Goal: Complete application form: Complete application form

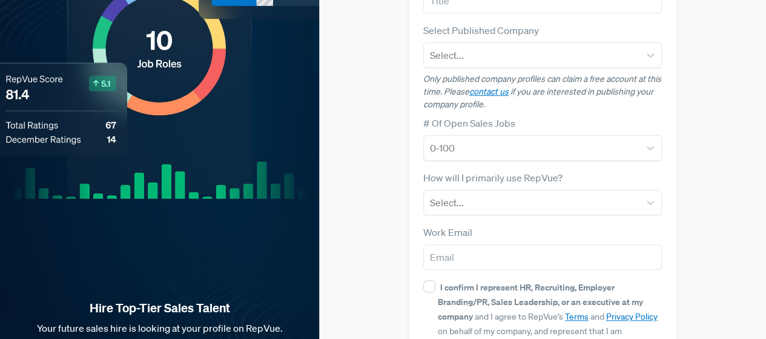
scroll to position [242, 0]
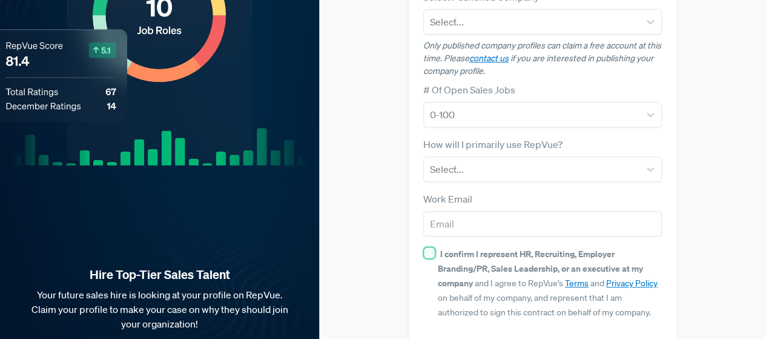
click at [426, 247] on input "I confirm I represent HR, Recruiting, Employer Branding/PR, Sales Leadership, o…" at bounding box center [429, 253] width 12 height 12
checkbox input "true"
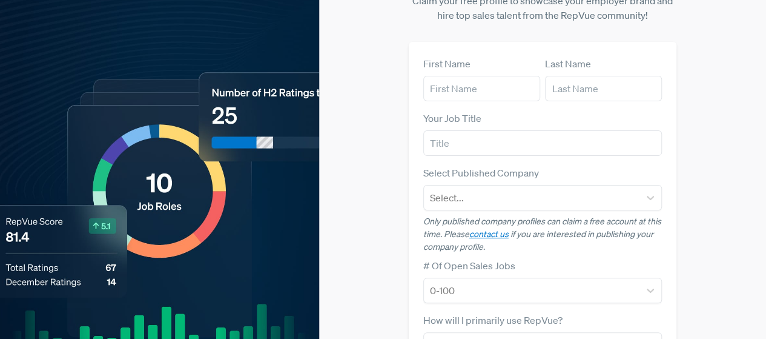
scroll to position [61, 0]
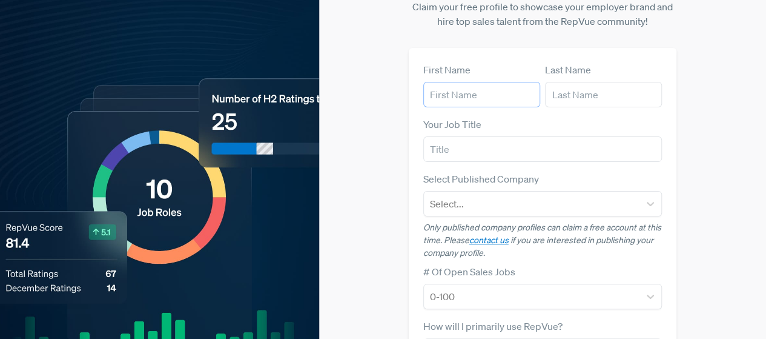
click at [481, 82] on input "text" at bounding box center [481, 94] width 117 height 25
paste input "FH Constructions"
click at [474, 84] on input "FH Constructions" at bounding box center [481, 94] width 117 height 25
type input "FH"
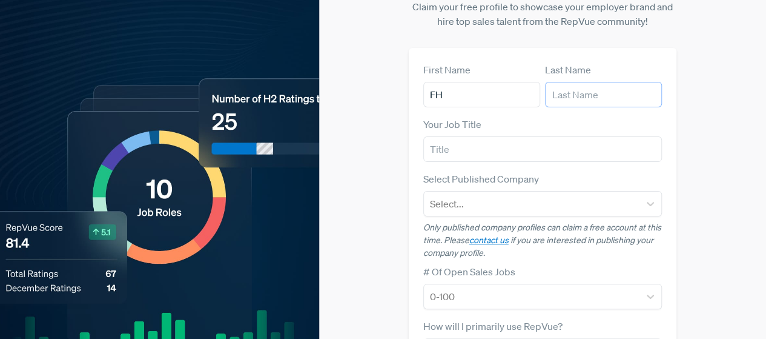
click at [612, 82] on input "text" at bounding box center [603, 94] width 117 height 25
paste input "Constructions"
type input "Constructions"
click at [480, 117] on div "Your Job Title" at bounding box center [542, 139] width 239 height 45
click at [466, 136] on input "text" at bounding box center [542, 148] width 239 height 25
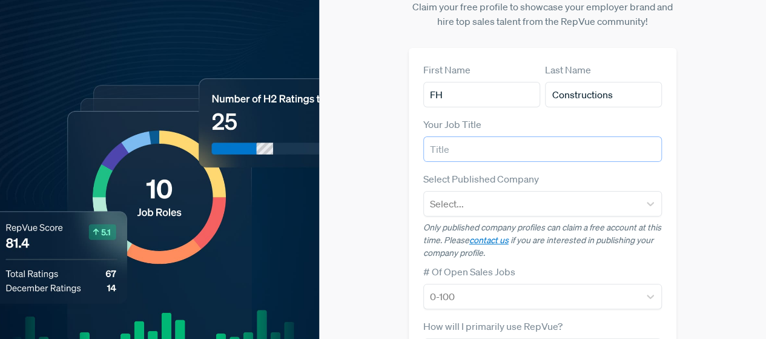
paste input "Home Improvement Contractors in [GEOGRAPHIC_DATA]"
type input "Home Improvement Contractors in [GEOGRAPHIC_DATA]"
click at [454, 195] on div at bounding box center [532, 203] width 204 height 17
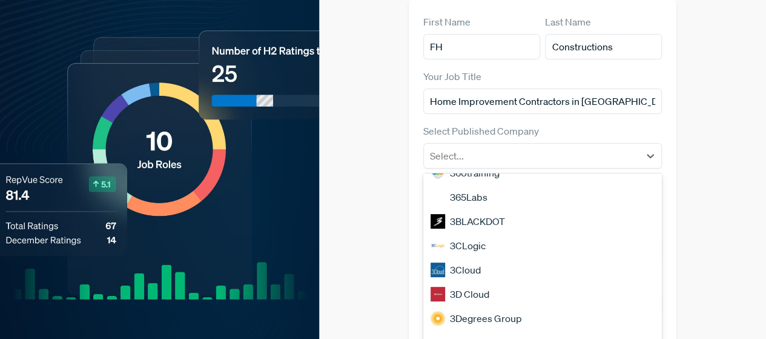
scroll to position [1035, 0]
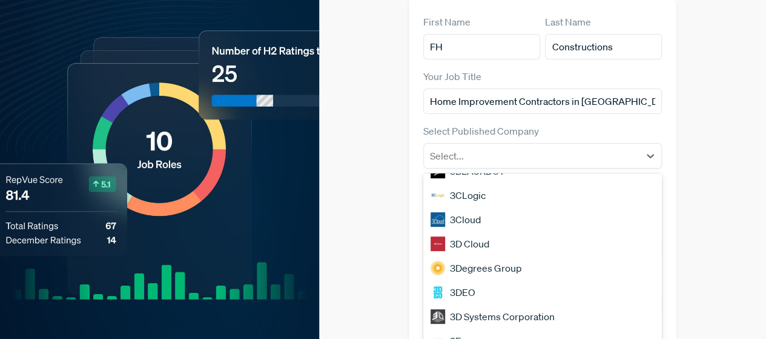
click at [477, 280] on div "3DEO" at bounding box center [542, 292] width 239 height 24
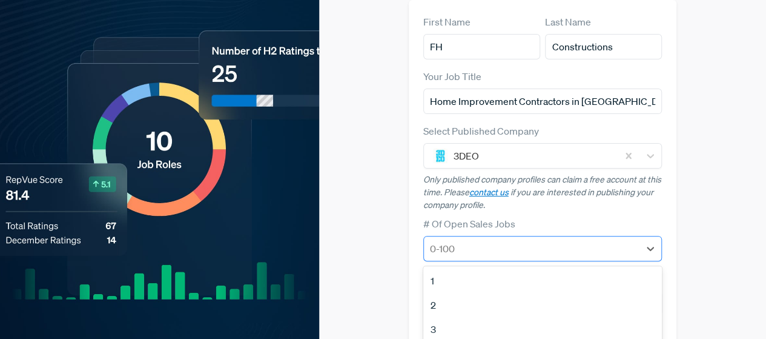
click at [482, 240] on div at bounding box center [532, 248] width 204 height 17
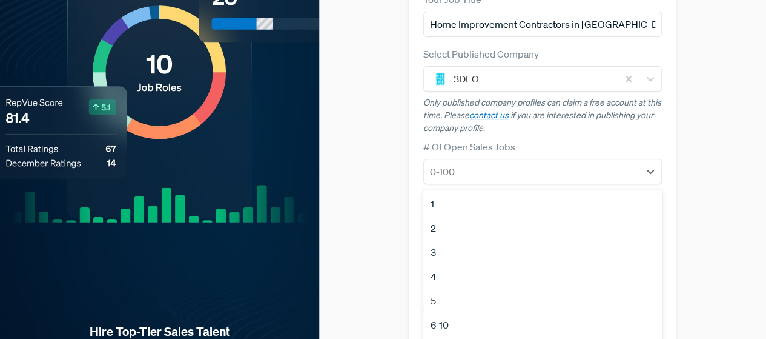
scroll to position [201, 0]
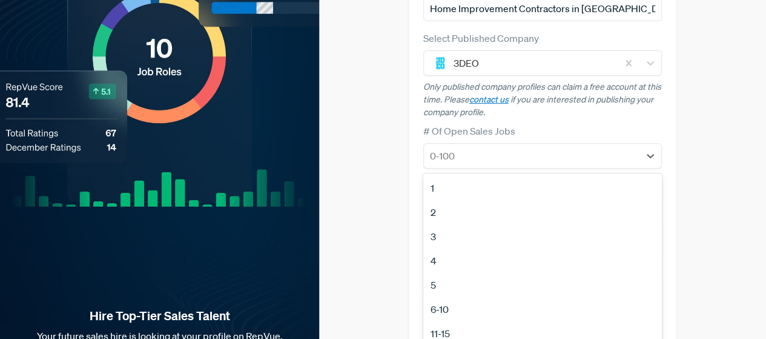
click at [453, 297] on div "6-10" at bounding box center [542, 309] width 239 height 24
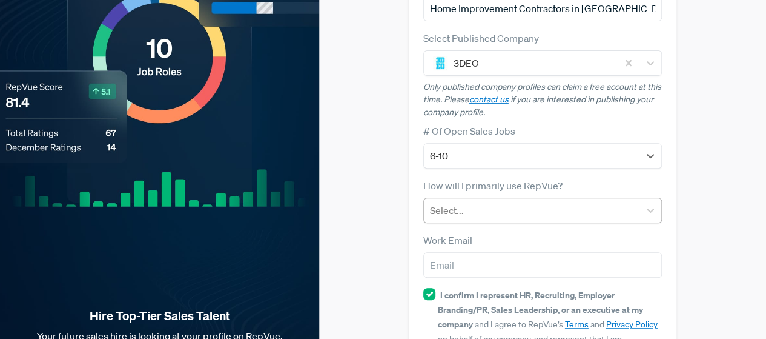
click at [467, 202] on div at bounding box center [532, 210] width 204 height 17
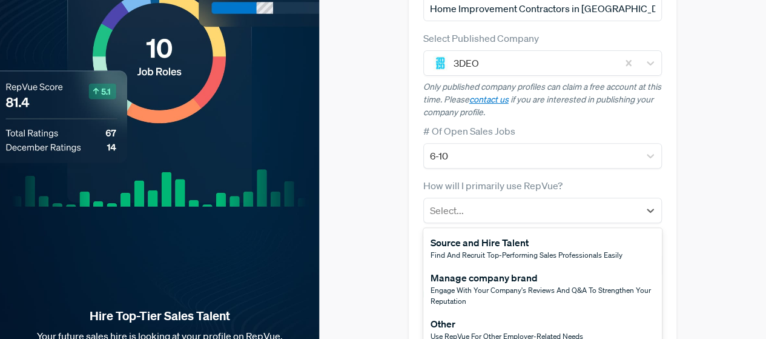
click at [475, 316] on div "Other" at bounding box center [507, 323] width 153 height 15
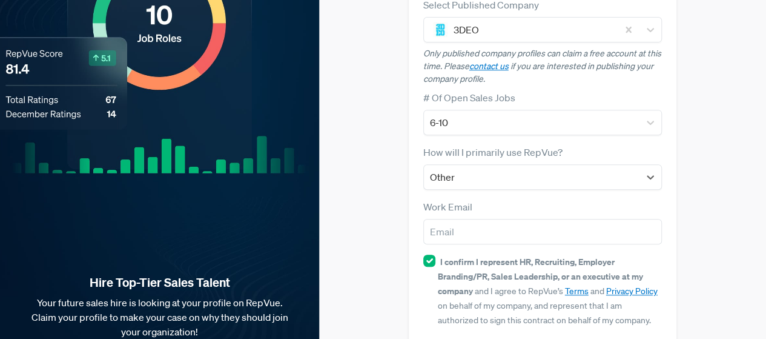
scroll to position [276, 0]
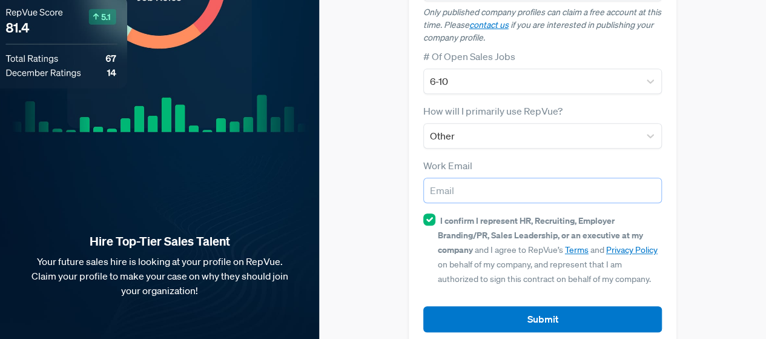
click at [469, 177] on input "email" at bounding box center [542, 189] width 239 height 25
paste input "[EMAIL_ADDRESS][DOMAIN_NAME]"
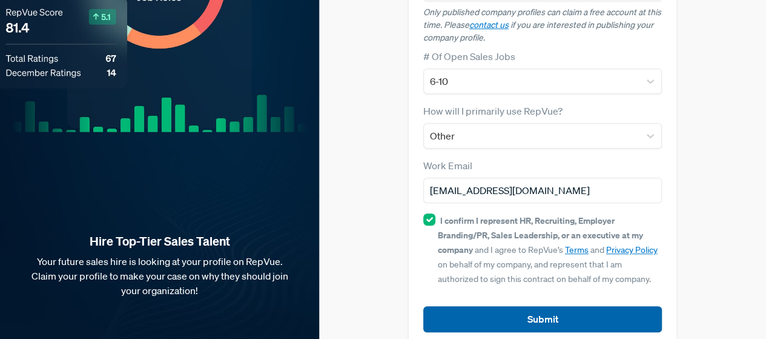
click at [513, 306] on button "Submit" at bounding box center [542, 319] width 239 height 26
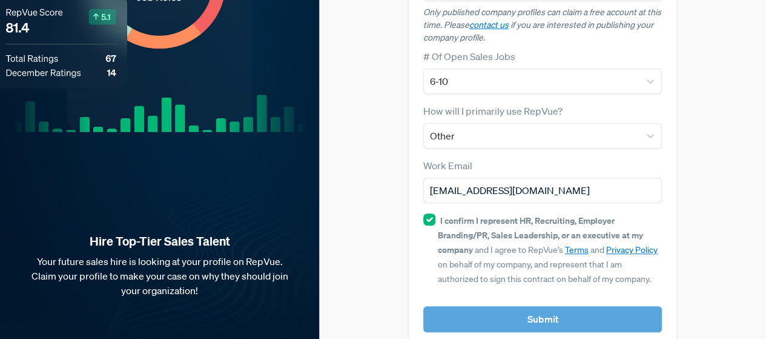
scroll to position [290, 0]
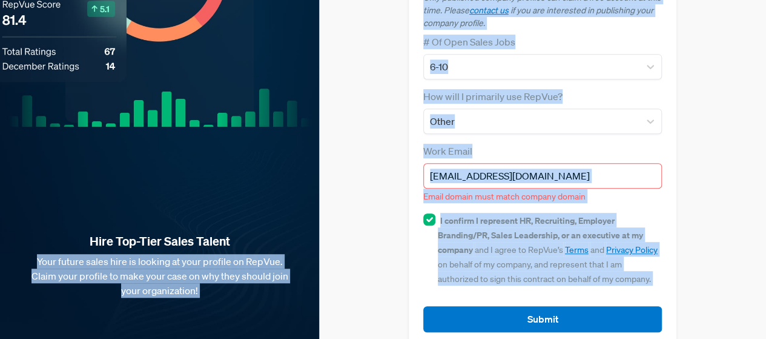
drag, startPoint x: 499, startPoint y: 303, endPoint x: 326, endPoint y: 221, distance: 191.6
click at [324, 220] on div "Claim your Free Profile! Claim your free profile to showcase your employer bran…" at bounding box center [542, 35] width 447 height 651
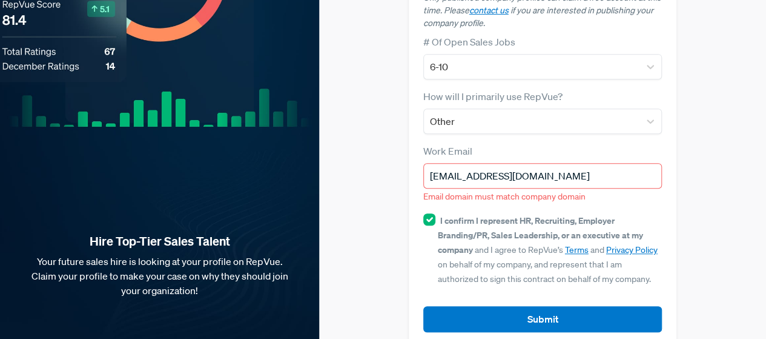
click at [465, 163] on input "[EMAIL_ADDRESS][DOMAIN_NAME]" at bounding box center [542, 175] width 239 height 25
paste input "ask@fhconstructions"
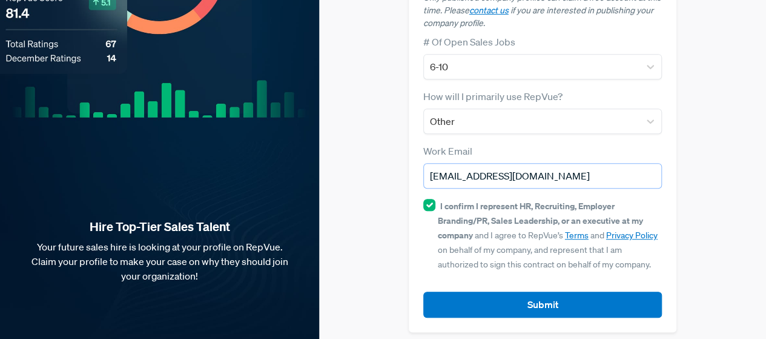
scroll to position [276, 0]
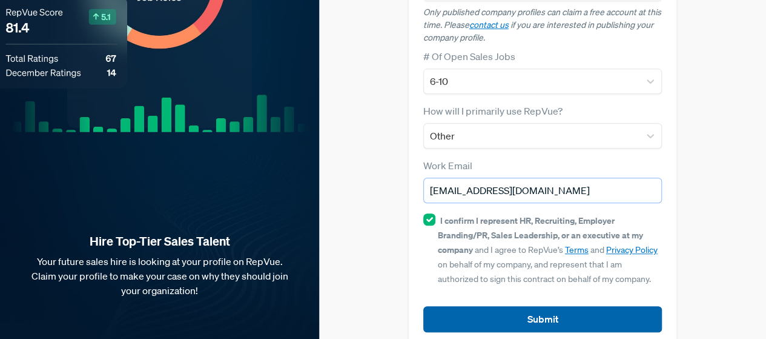
type input "[EMAIL_ADDRESS][DOMAIN_NAME]"
click at [540, 306] on button "Submit" at bounding box center [542, 319] width 239 height 26
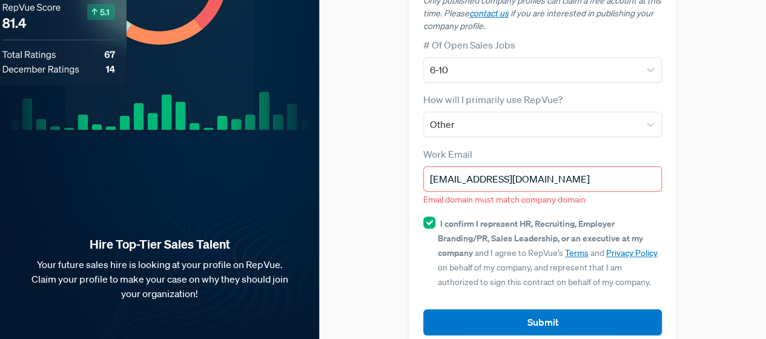
scroll to position [290, 0]
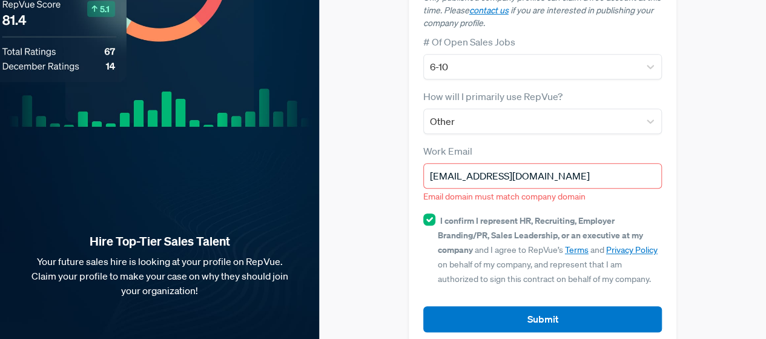
drag, startPoint x: 500, startPoint y: 303, endPoint x: 503, endPoint y: 296, distance: 8.2
click at [502, 306] on button "Submit" at bounding box center [542, 319] width 239 height 26
